Goal: Find specific page/section: Find specific page/section

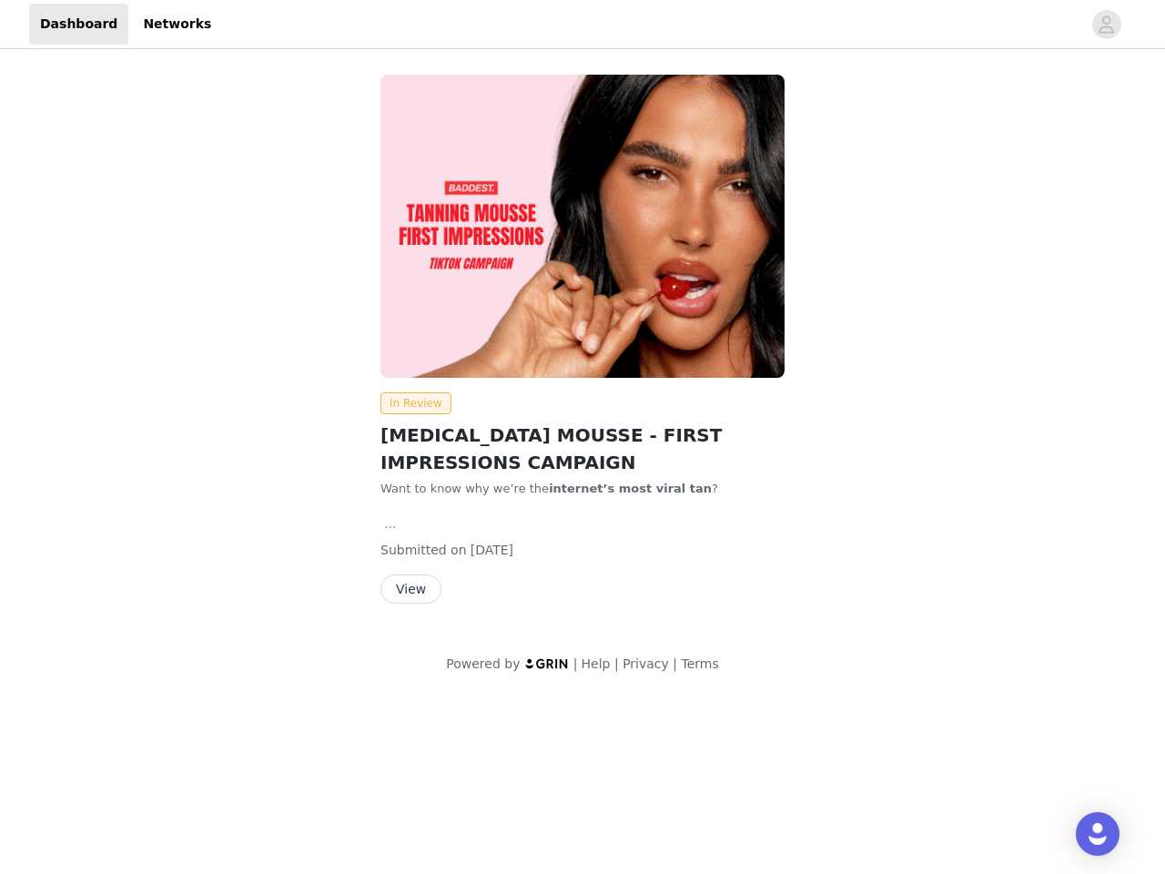
click at [583, 348] on img at bounding box center [583, 226] width 404 height 303
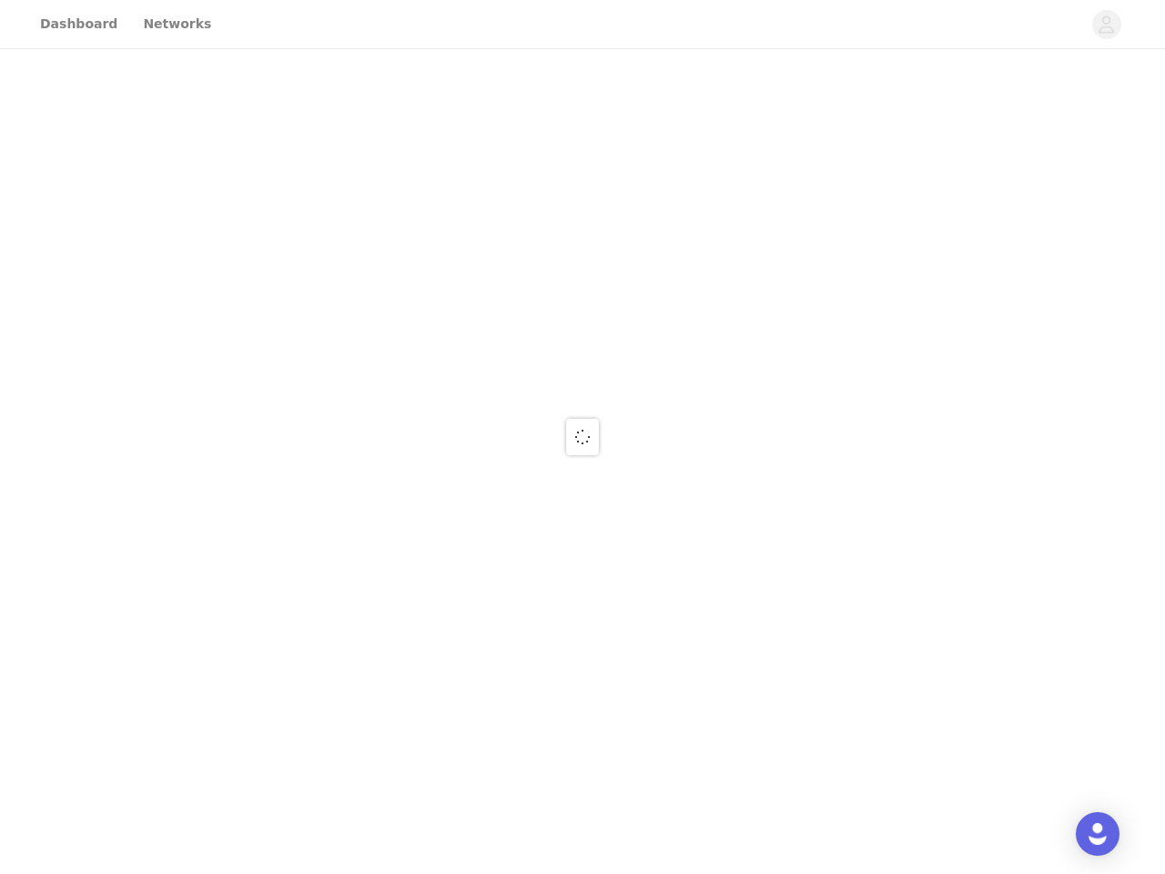
click at [1107, 25] on div at bounding box center [582, 437] width 1165 height 874
click at [583, 226] on div at bounding box center [582, 437] width 1165 height 874
click at [412, 403] on div at bounding box center [582, 437] width 1165 height 874
click at [410, 589] on div at bounding box center [582, 437] width 1165 height 874
click at [1098, 834] on img "Open Intercom Messenger" at bounding box center [1098, 834] width 22 height 22
